Goal: Transaction & Acquisition: Obtain resource

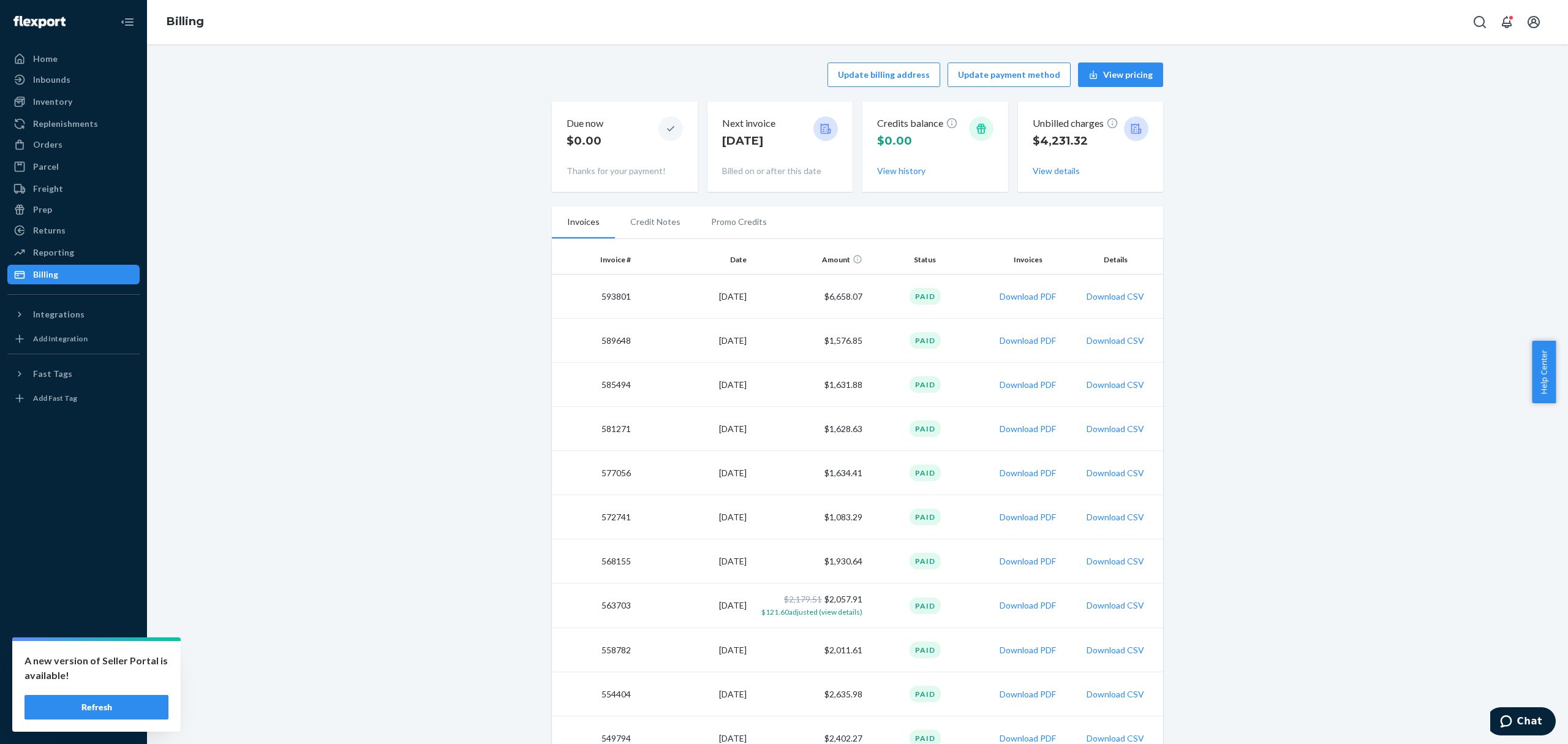
click at [87, 707] on button "Refresh" at bounding box center [97, 707] width 144 height 25
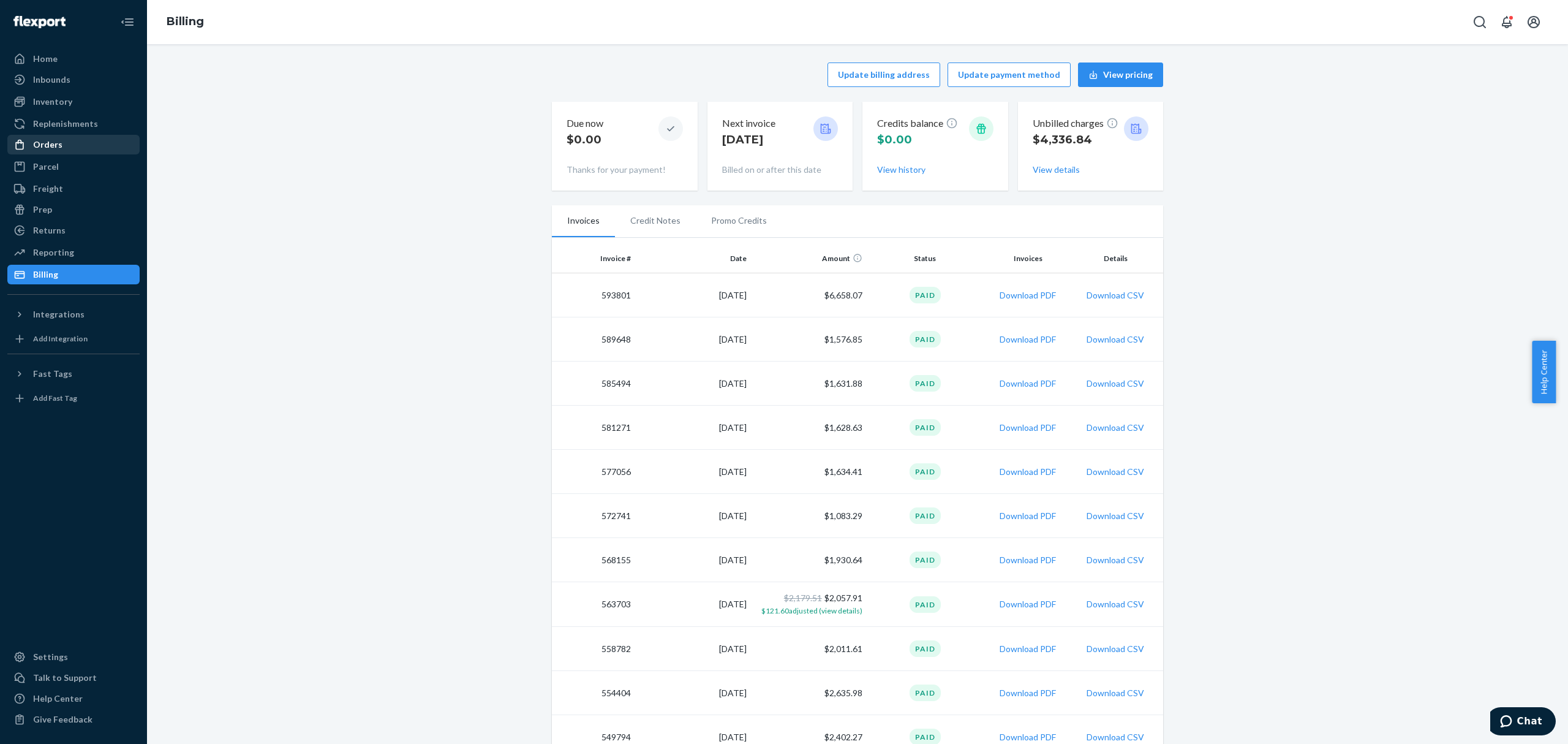
click at [65, 144] on div "Orders" at bounding box center [73, 144] width 130 height 17
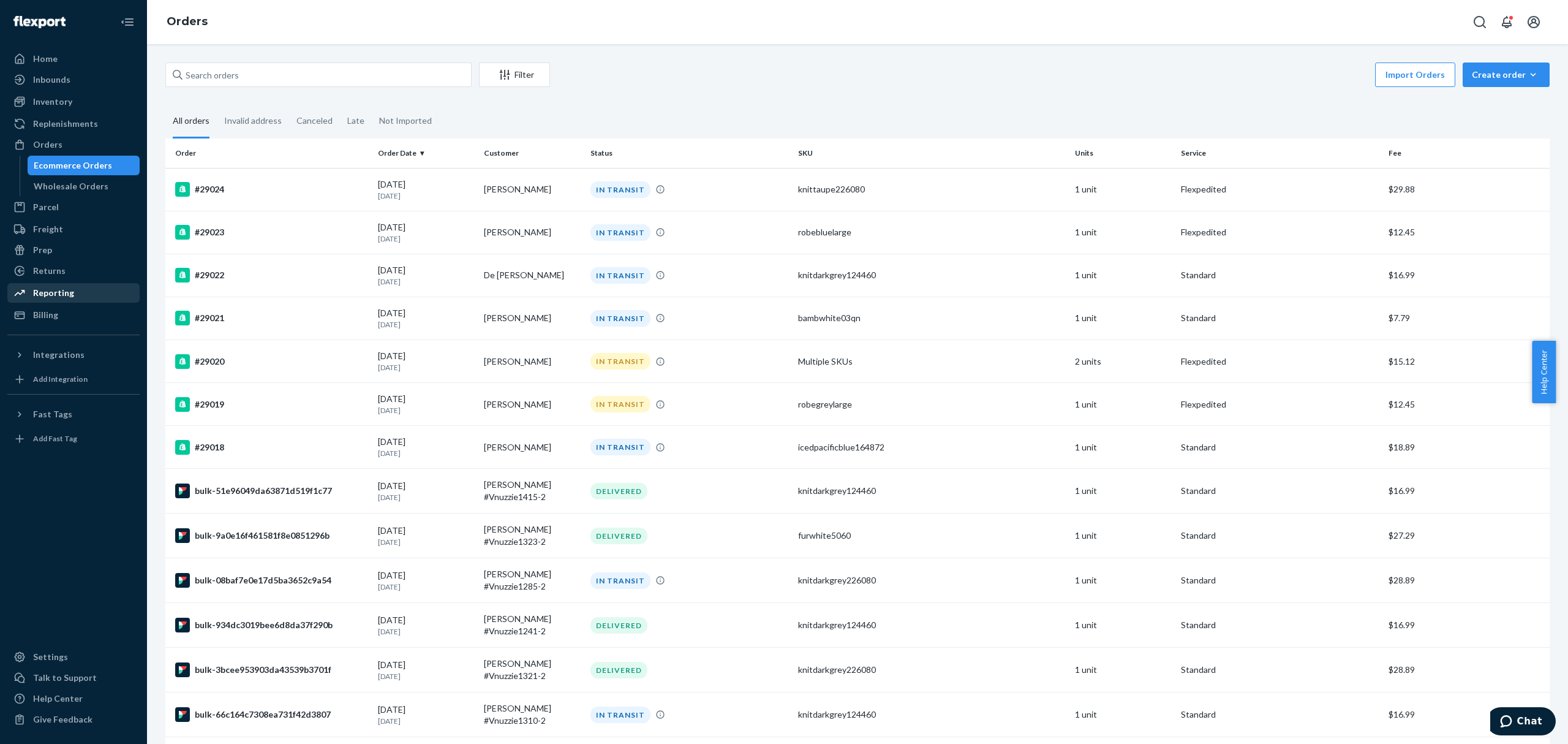
click at [57, 291] on div "Reporting" at bounding box center [53, 293] width 41 height 12
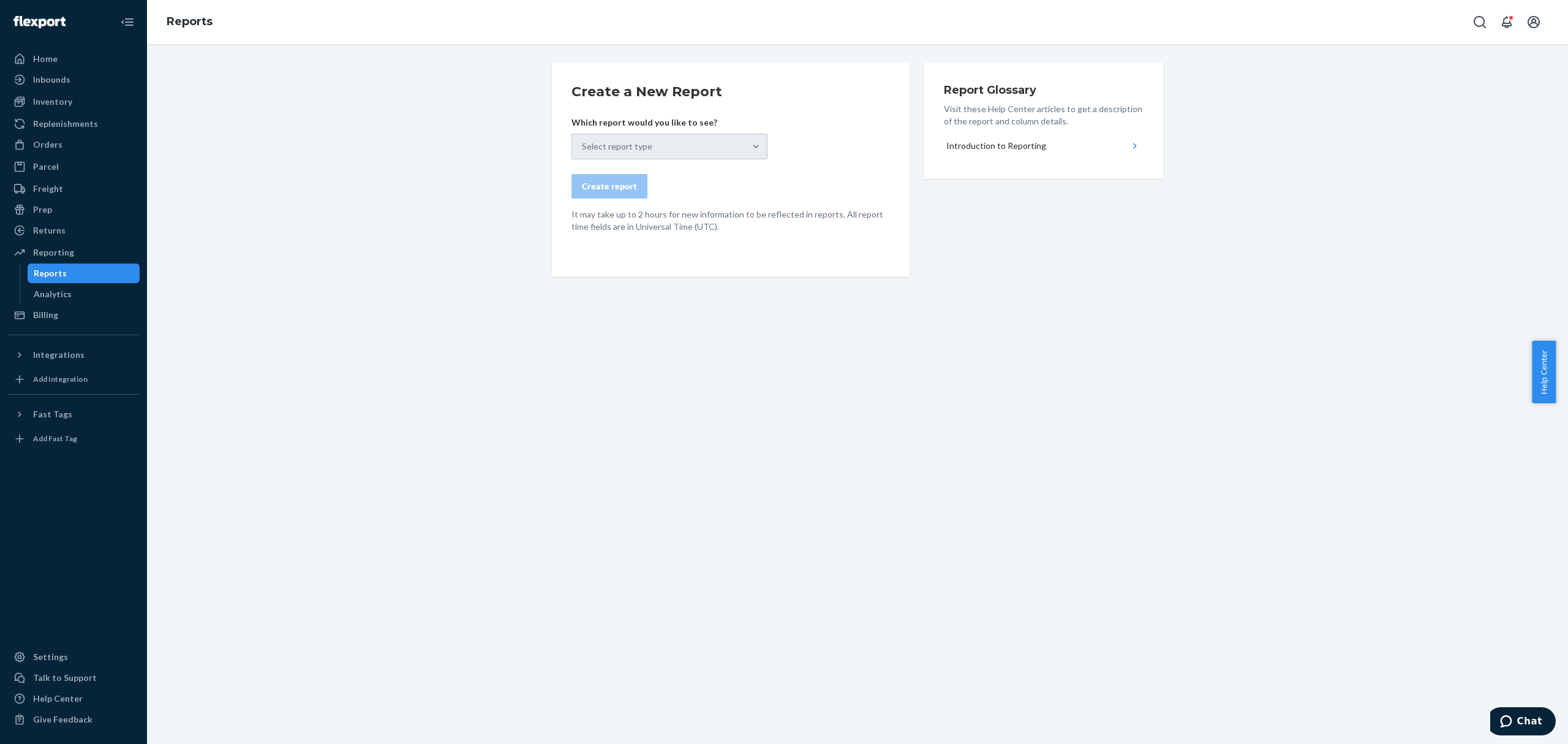
click at [664, 146] on div "Select report type" at bounding box center [669, 146] width 196 height 26
click at [58, 271] on div "Reports" at bounding box center [50, 273] width 33 height 12
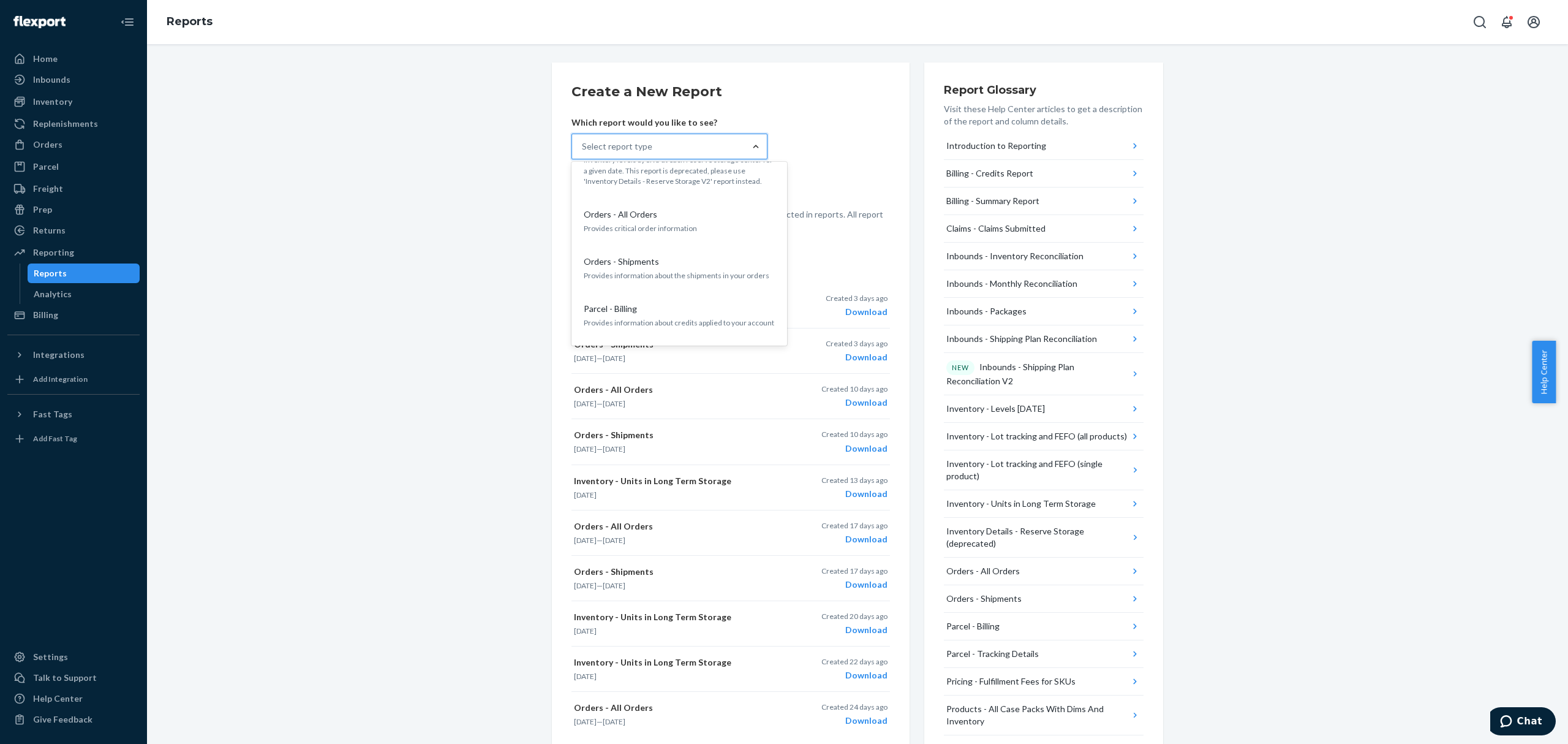
scroll to position [653, 0]
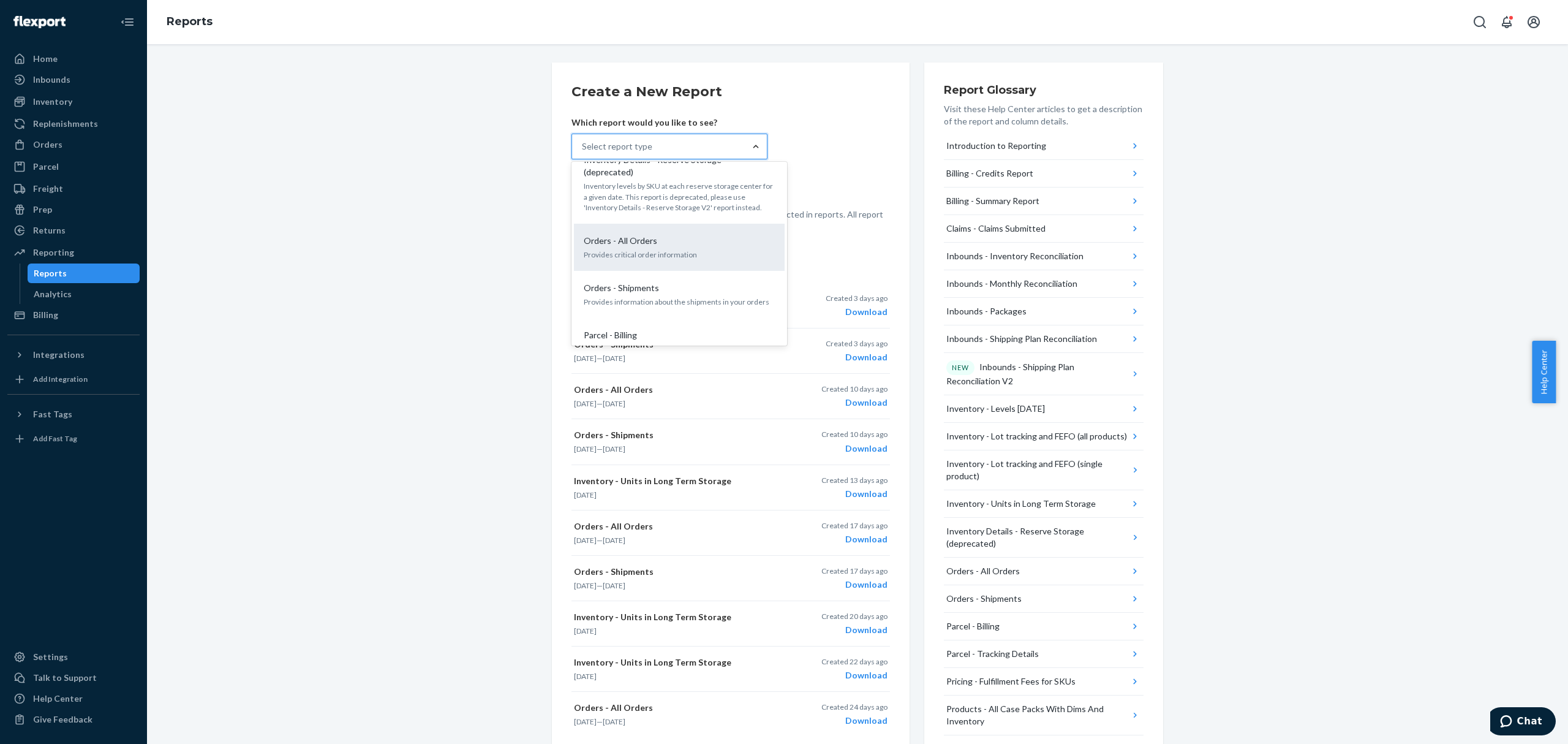
click at [718, 234] on div "Orders - All Orders" at bounding box center [677, 241] width 196 height 12
click at [583, 153] on input "option Orders - All Orders focused, 14 of 27. 27 results available. Use Up and …" at bounding box center [583, 146] width 1 height 12
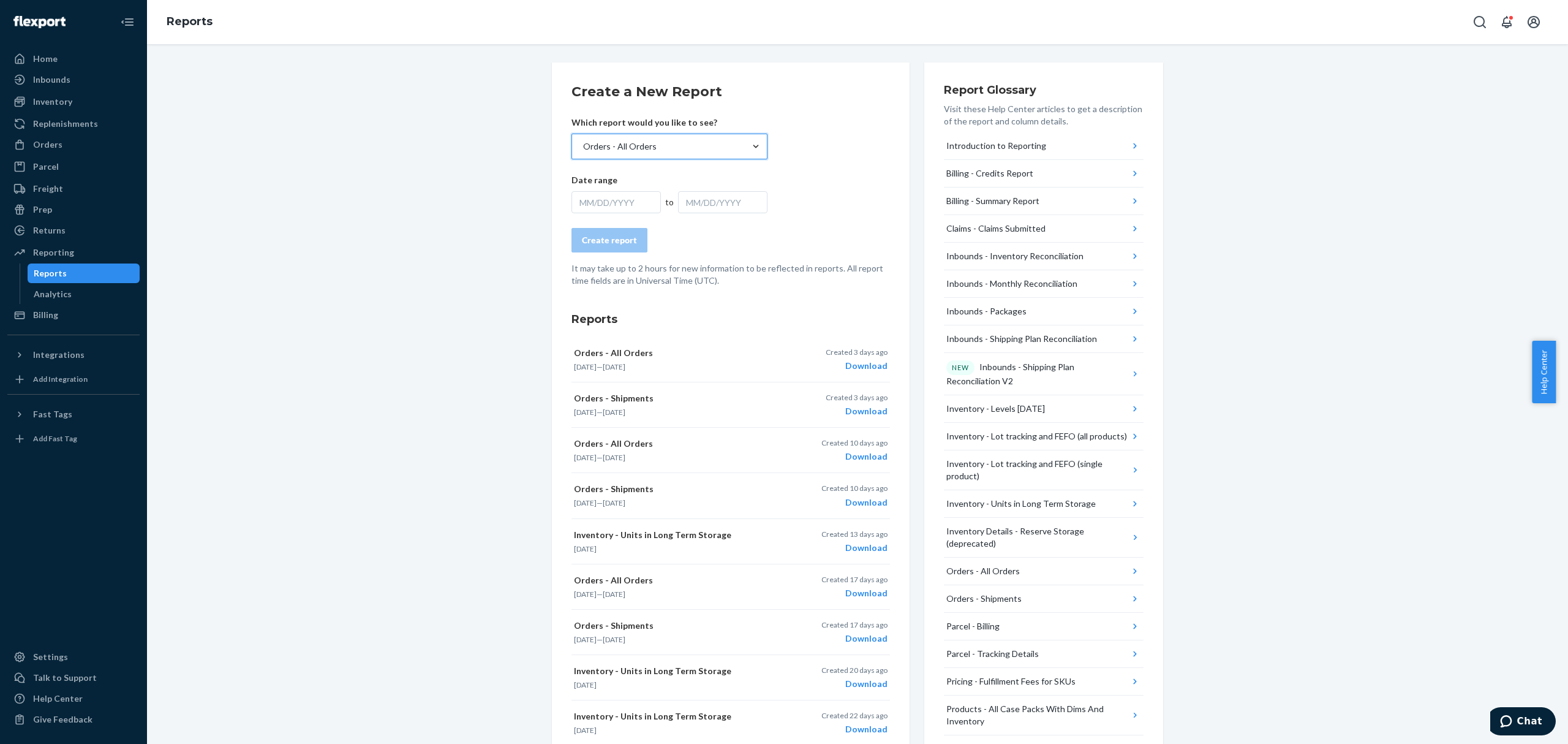
click at [631, 205] on div "MM/DD/YYYY" at bounding box center [616, 202] width 89 height 22
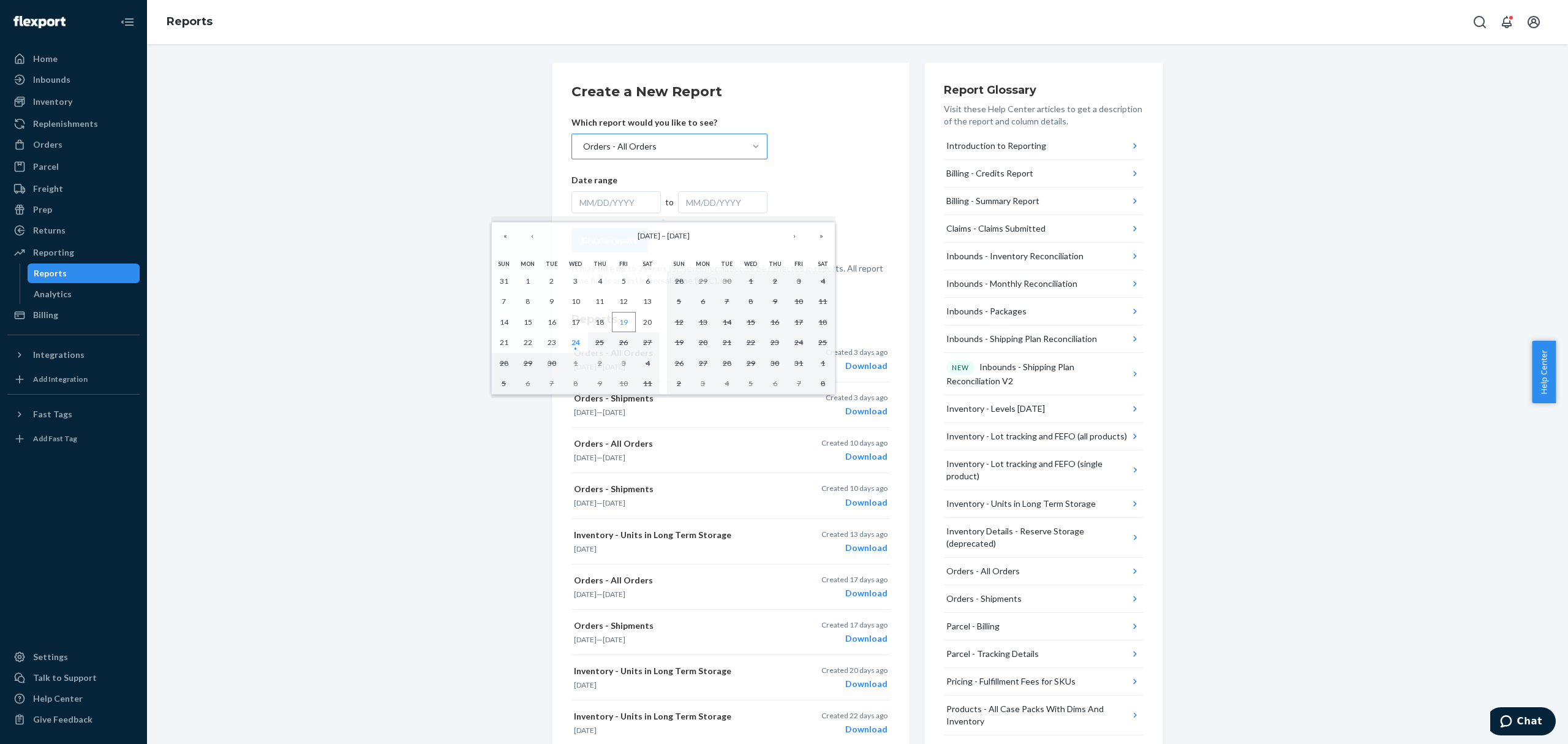
click at [623, 324] on abbr "19" at bounding box center [623, 322] width 9 height 9
click at [550, 345] on abbr "23" at bounding box center [552, 342] width 9 height 9
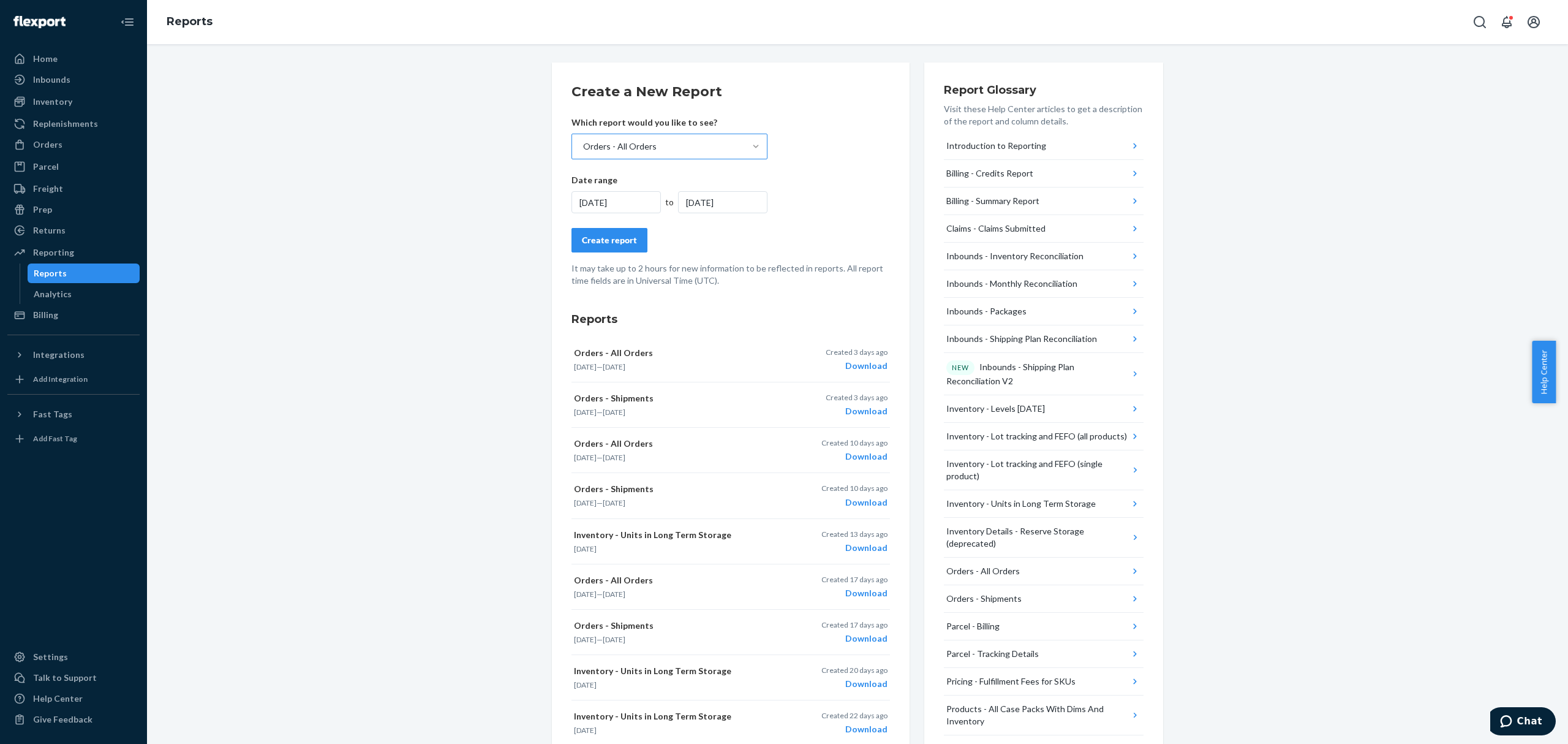
click at [612, 240] on div "Create report" at bounding box center [609, 240] width 55 height 12
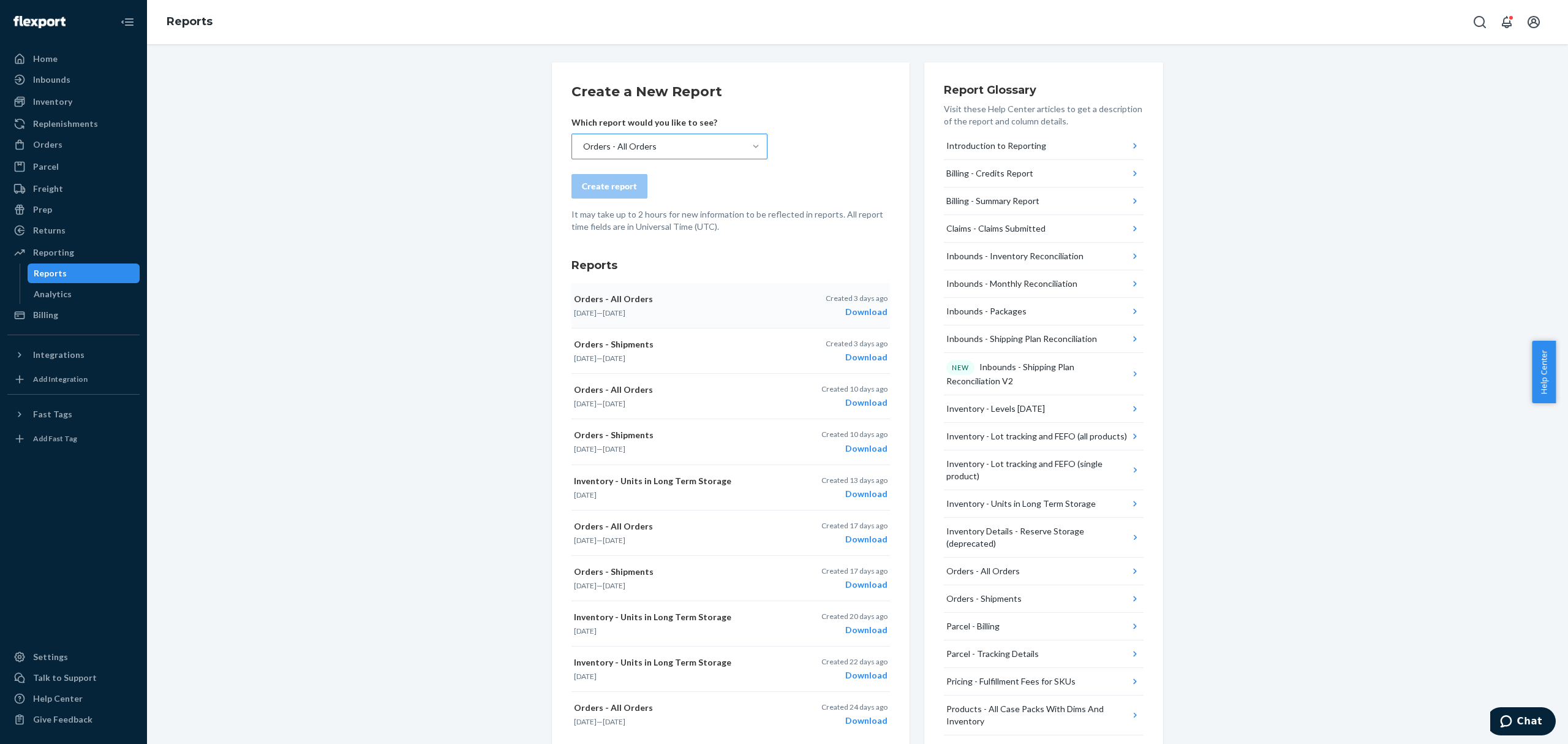
click at [866, 314] on div "Download" at bounding box center [857, 312] width 62 height 12
click at [393, 229] on div "Create a New Report Which report would you like to see? Orders - All Orders Cre…" at bounding box center [857, 531] width 1403 height 937
click at [696, 143] on div "Orders - All Orders" at bounding box center [658, 146] width 173 height 25
click at [583, 143] on input "Orders - All Orders" at bounding box center [583, 146] width 1 height 12
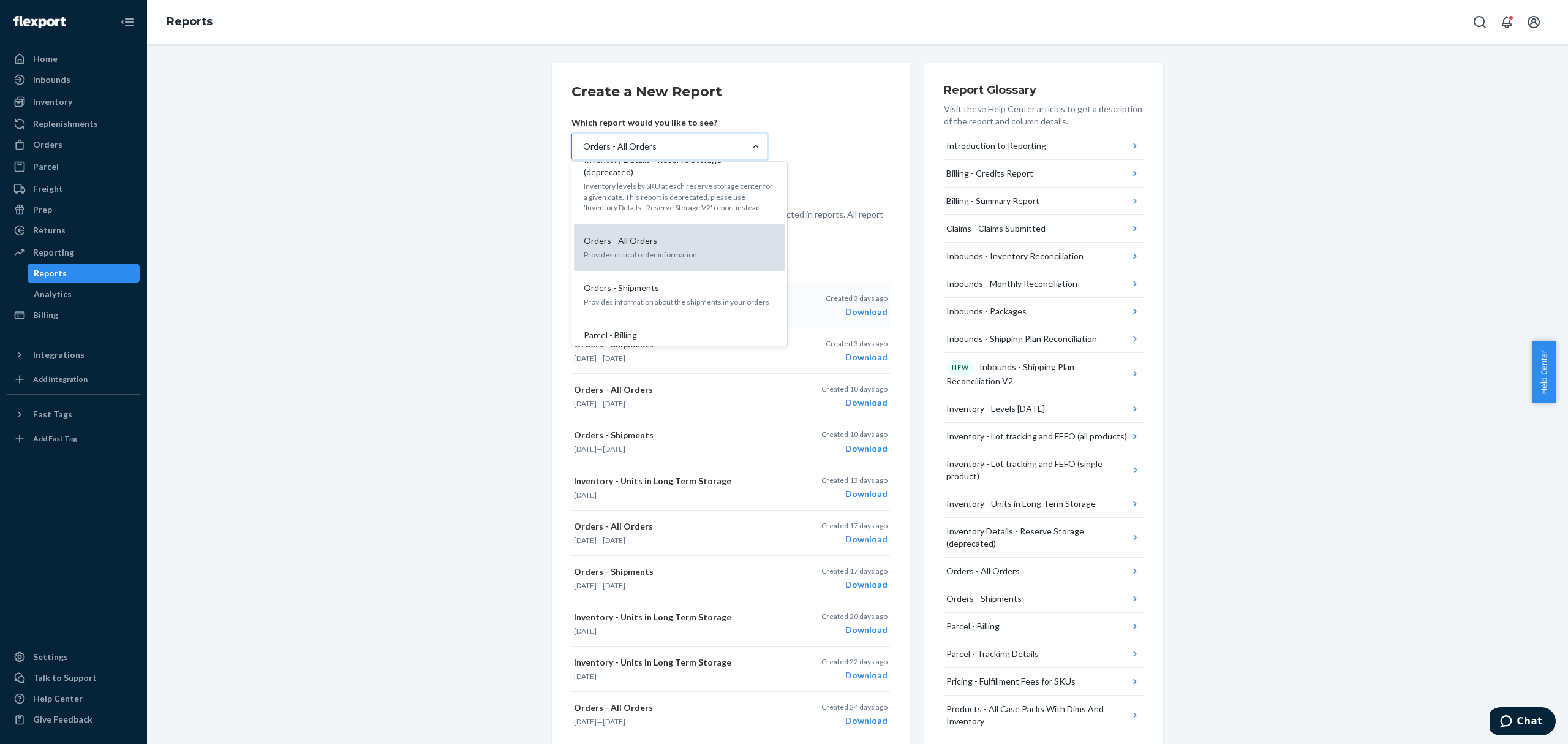
click at [697, 249] on p "Provides critical order information" at bounding box center [679, 254] width 191 height 11
click at [583, 153] on input "option Orders - All Orders, selected. option Orders - All Orders focused, 14 of…" at bounding box center [583, 146] width 1 height 12
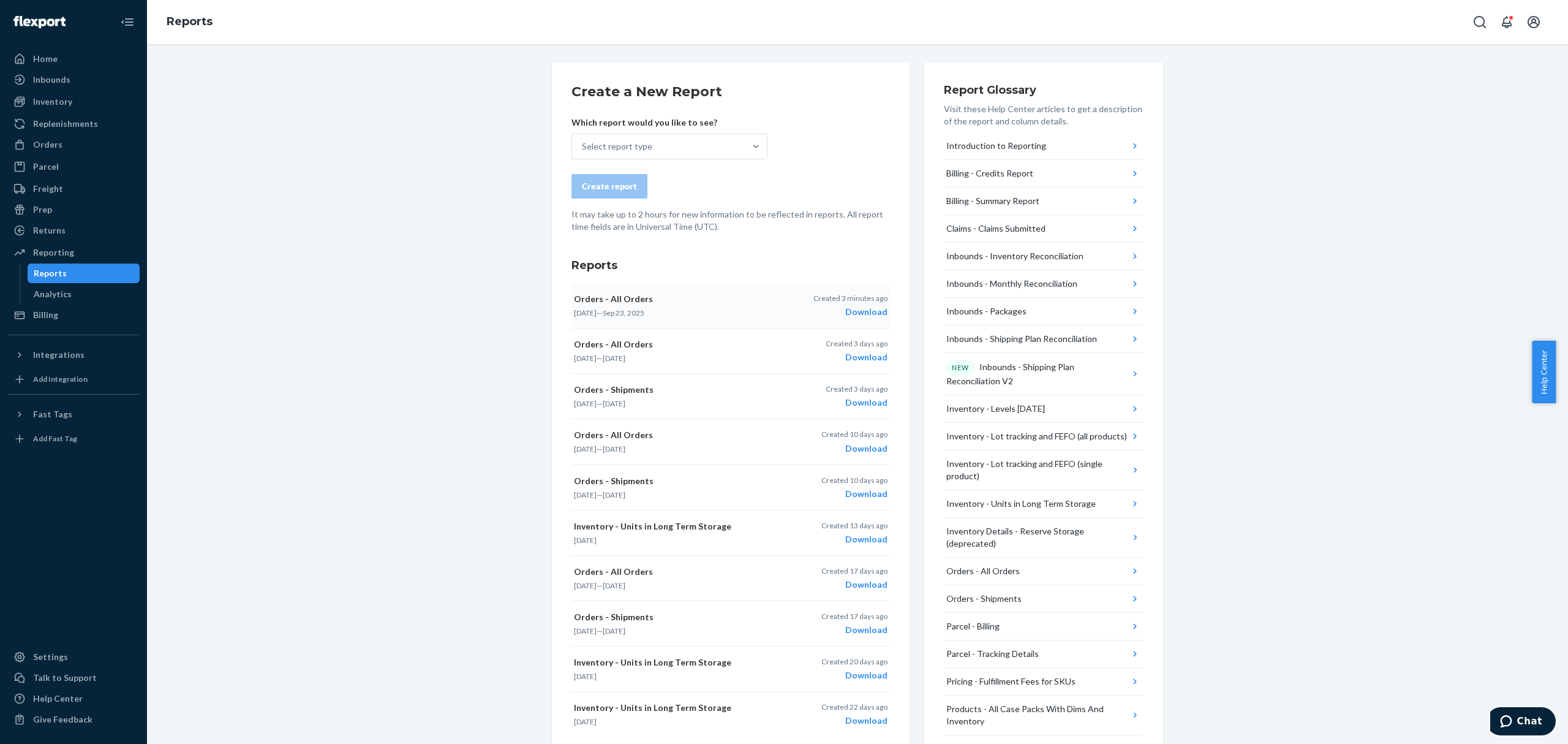
click at [863, 311] on div "Download" at bounding box center [850, 312] width 74 height 12
click at [260, 179] on div "Create a New Report Which report would you like to see? Select report type Crea…" at bounding box center [857, 531] width 1403 height 937
click at [70, 99] on div "Inventory" at bounding box center [52, 102] width 39 height 12
